Goal: Navigation & Orientation: Find specific page/section

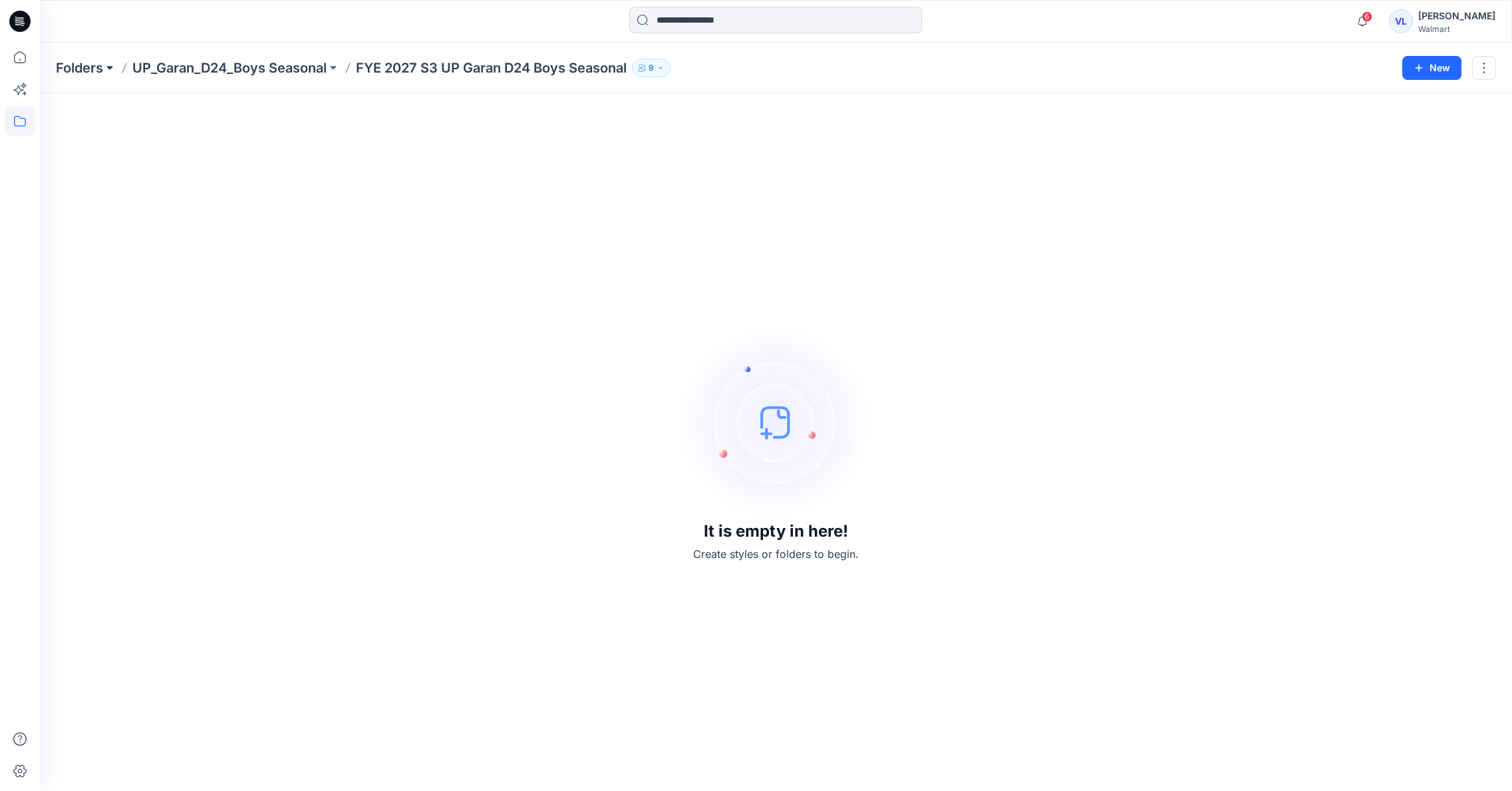
click at [111, 66] on button at bounding box center [110, 67] width 13 height 19
click at [134, 271] on p "UP_Garan/Uniforms" at bounding box center [108, 269] width 84 height 16
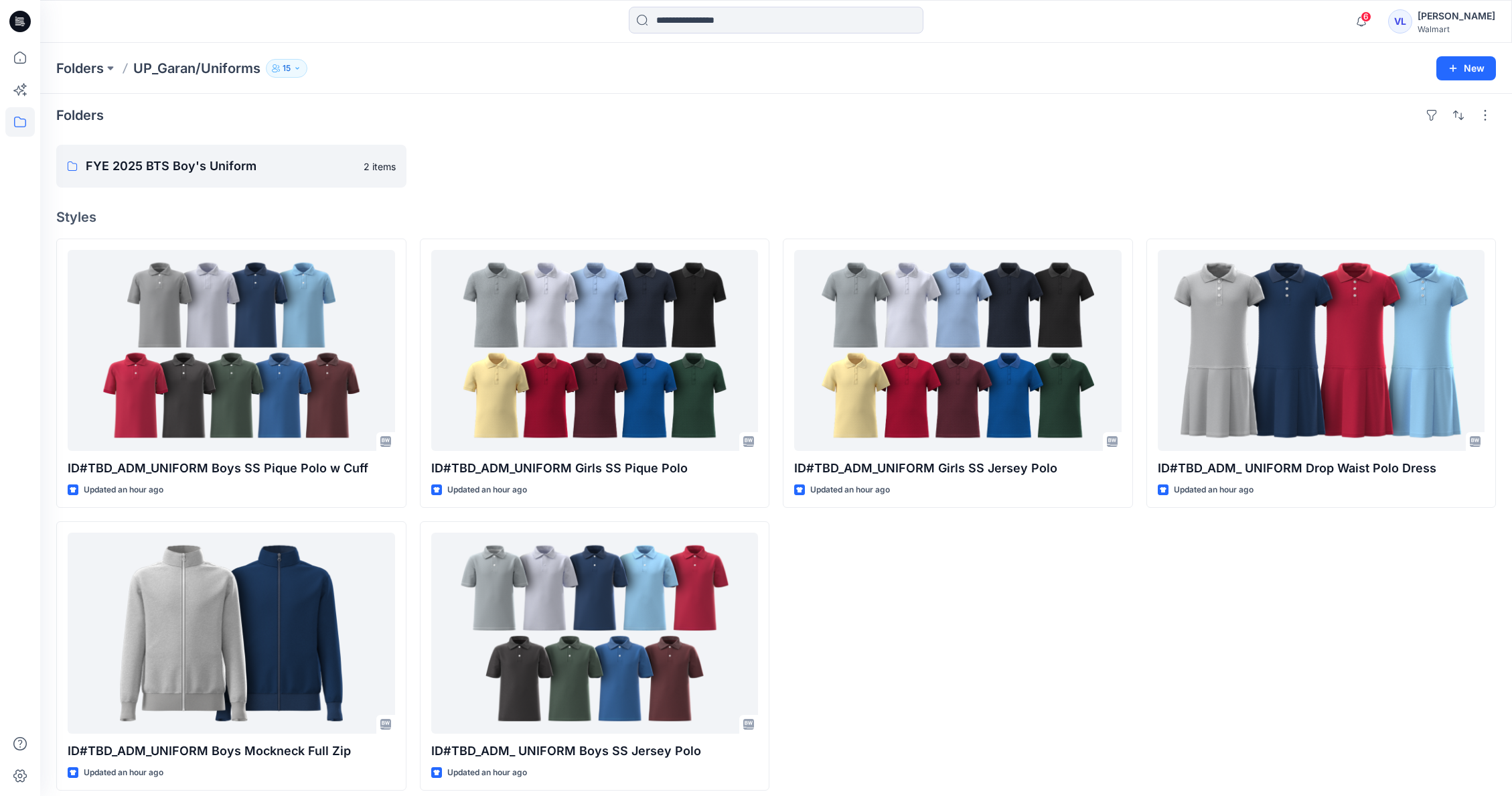
scroll to position [16, 0]
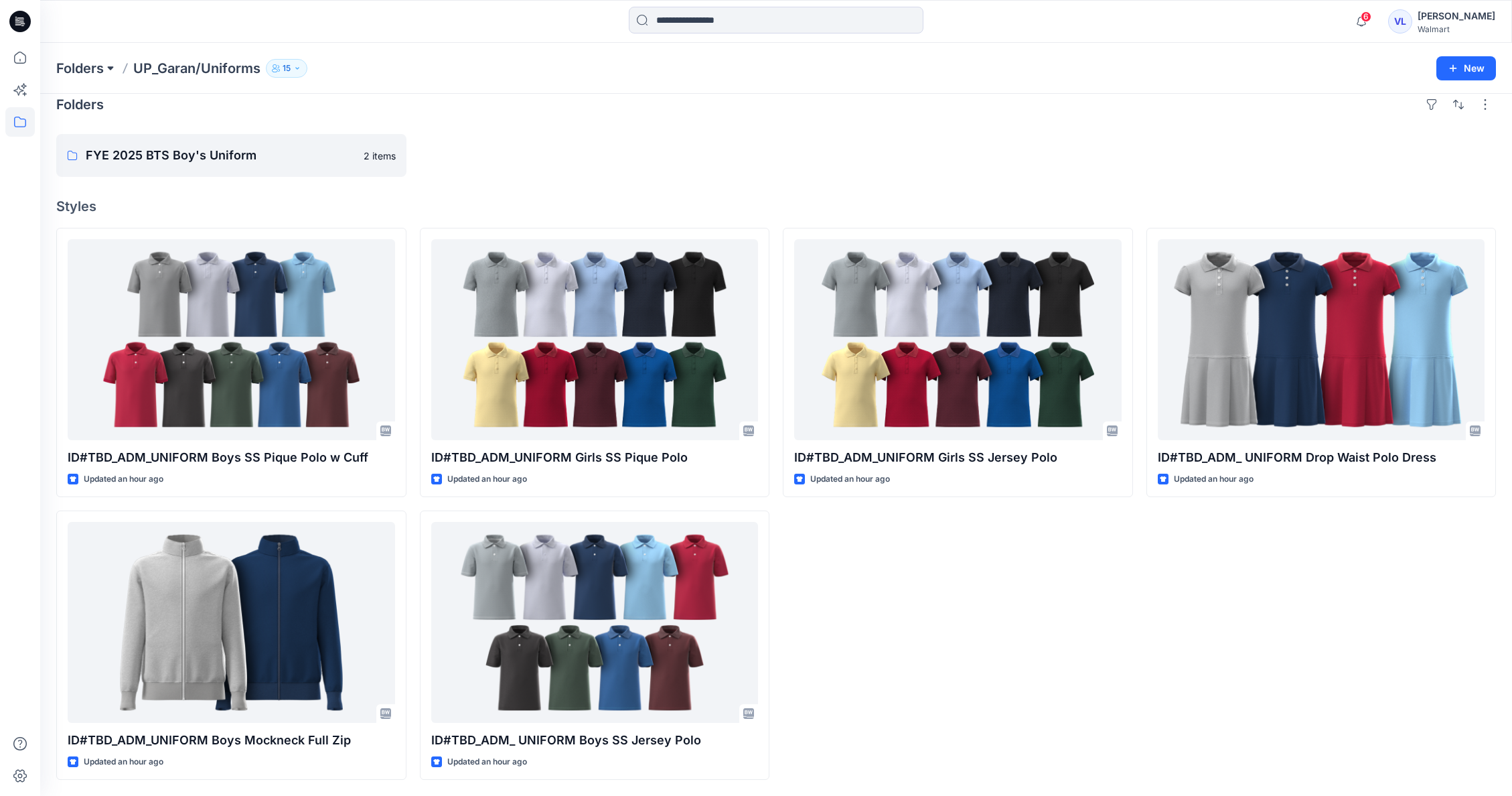
click at [108, 66] on button at bounding box center [110, 68] width 13 height 19
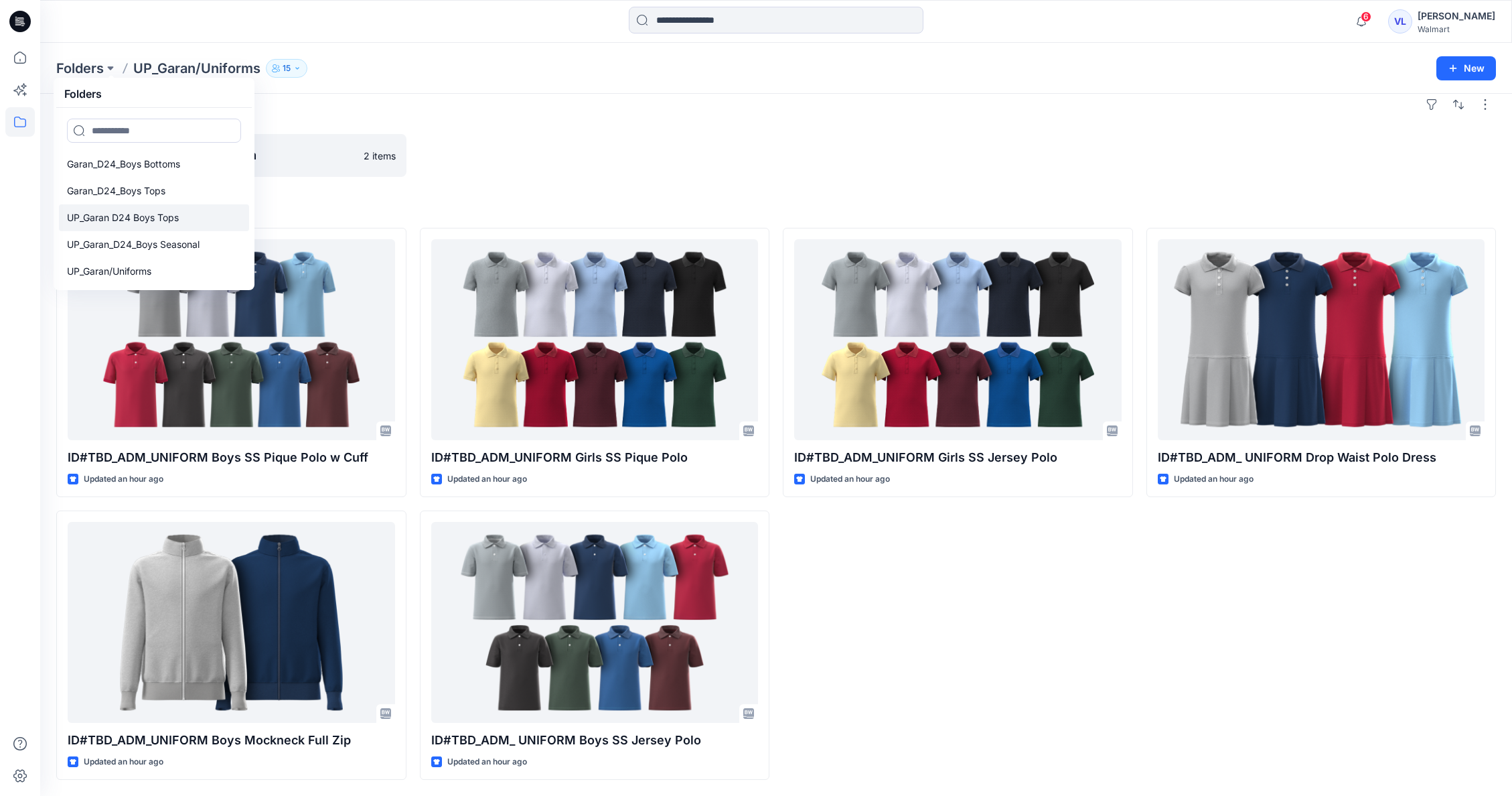
click at [148, 219] on p "UP_Garan D24 Boys Tops" at bounding box center [123, 217] width 112 height 16
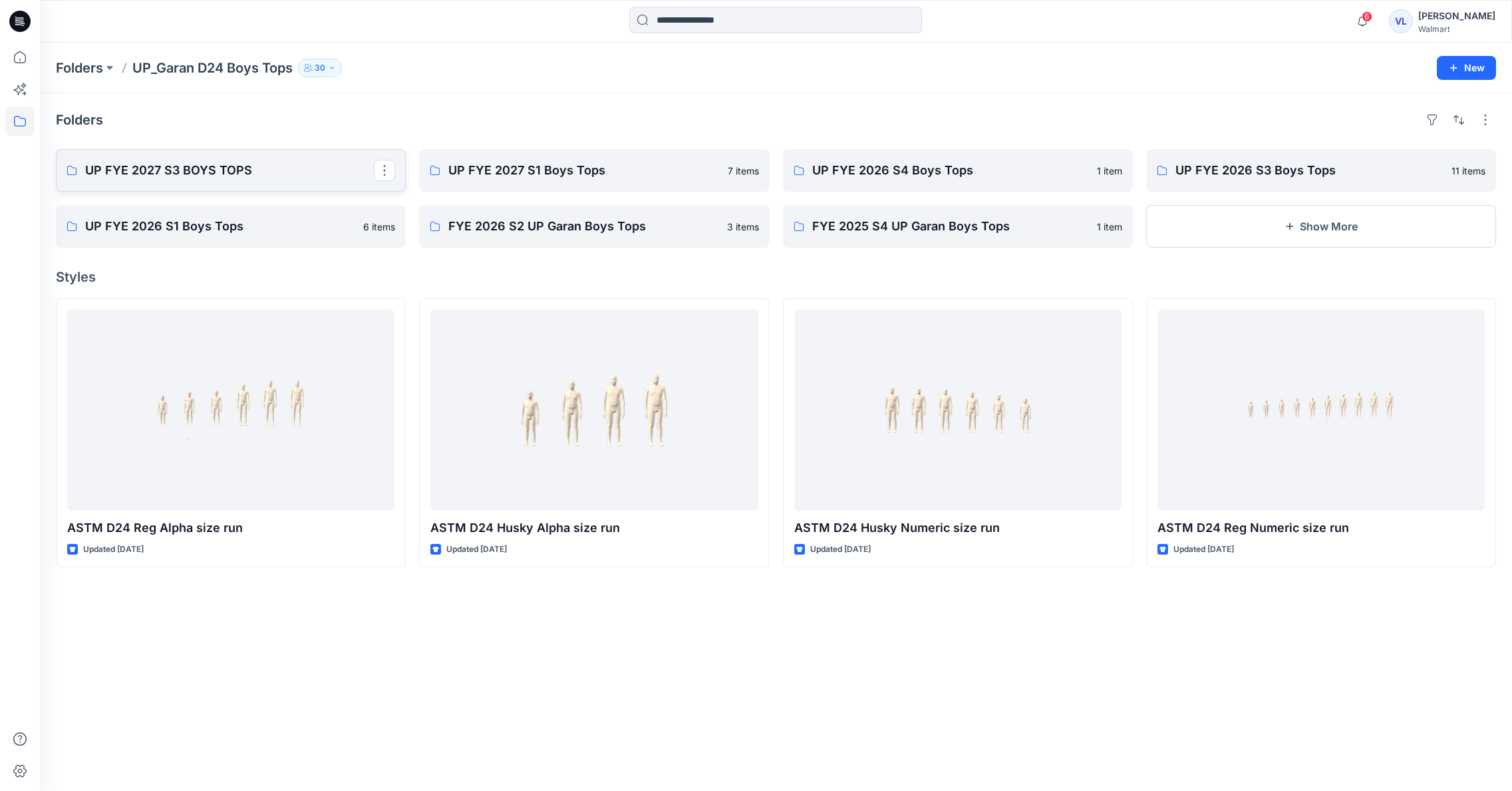
click at [205, 172] on p "UP FYE 2027 S3 BOYS TOPS" at bounding box center [229, 170] width 288 height 19
